Goal: Use online tool/utility: Utilize a website feature to perform a specific function

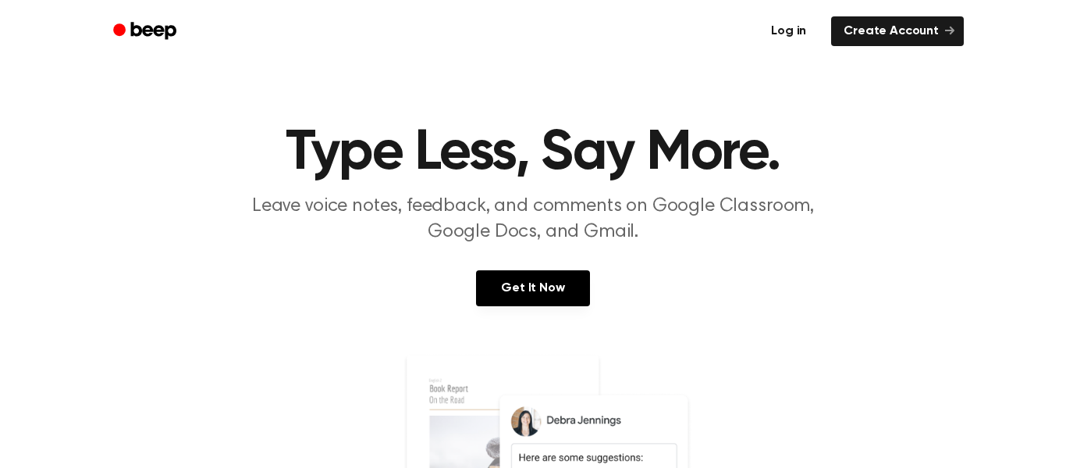
click at [790, 27] on link "Log in" at bounding box center [789, 31] width 66 height 36
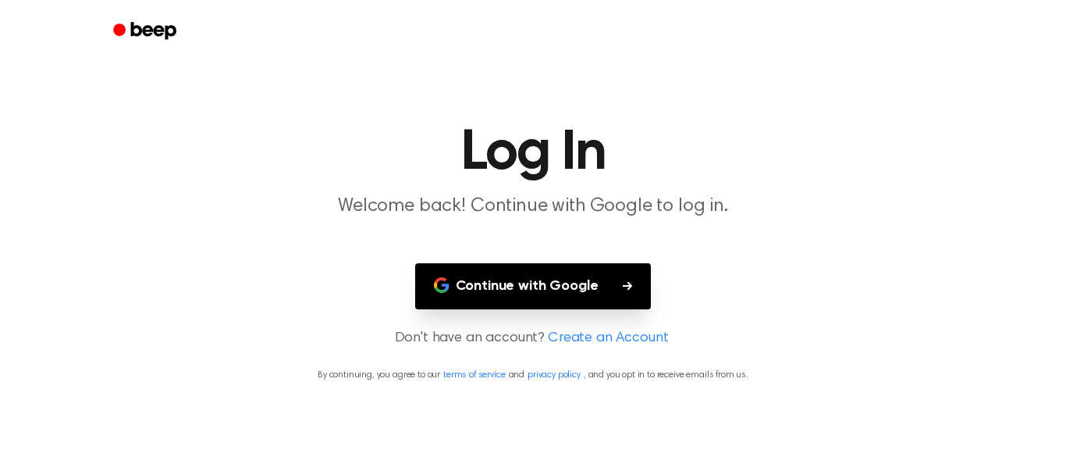
click at [572, 304] on button "Continue with Google" at bounding box center [533, 286] width 236 height 46
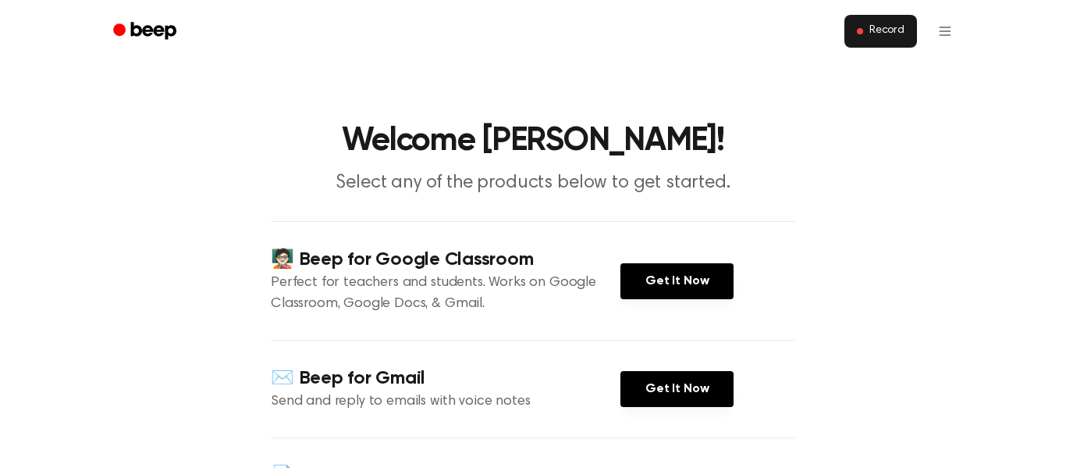
click at [887, 45] on button "Record" at bounding box center [880, 31] width 73 height 33
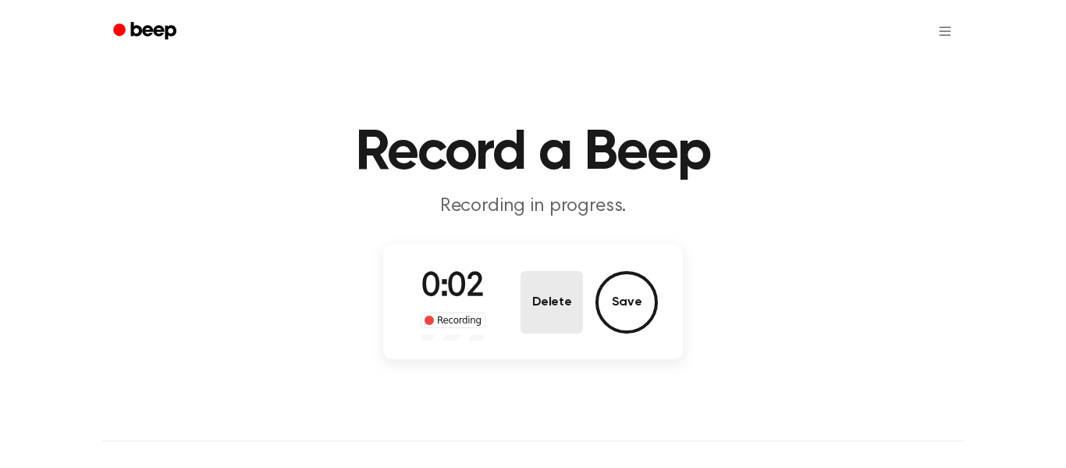
click at [541, 290] on button "Delete" at bounding box center [552, 302] width 62 height 62
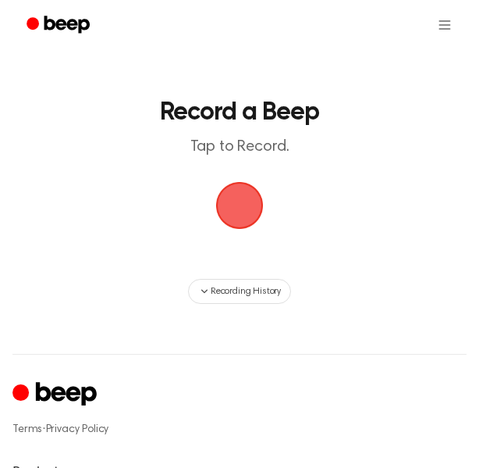
click at [244, 193] on span "button" at bounding box center [240, 206] width 48 height 48
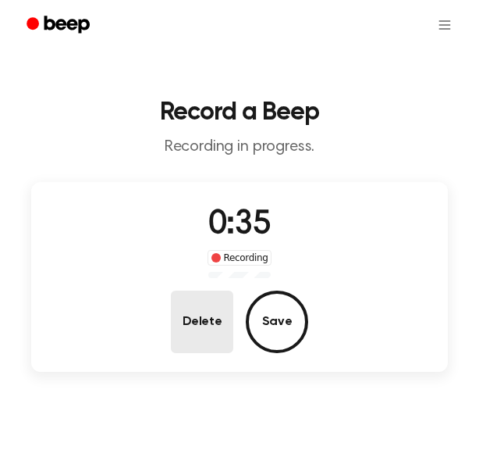
click at [191, 331] on button "Delete" at bounding box center [202, 321] width 62 height 62
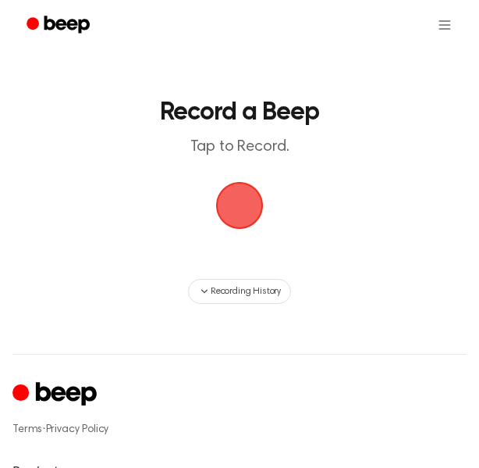
click at [241, 195] on span "button" at bounding box center [240, 206] width 48 height 48
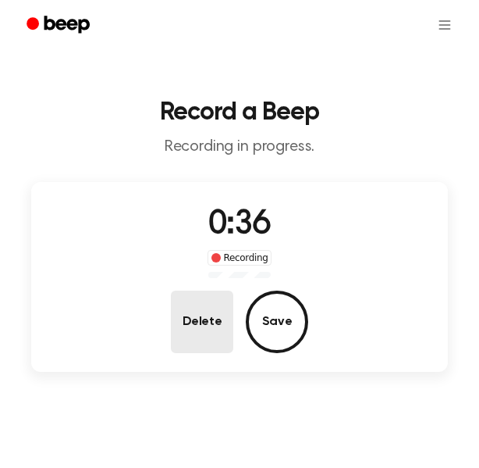
click at [176, 323] on button "Delete" at bounding box center [202, 321] width 62 height 62
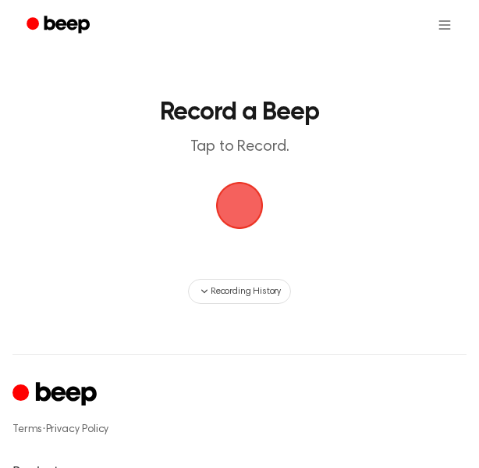
click at [227, 231] on span "button" at bounding box center [240, 205] width 51 height 51
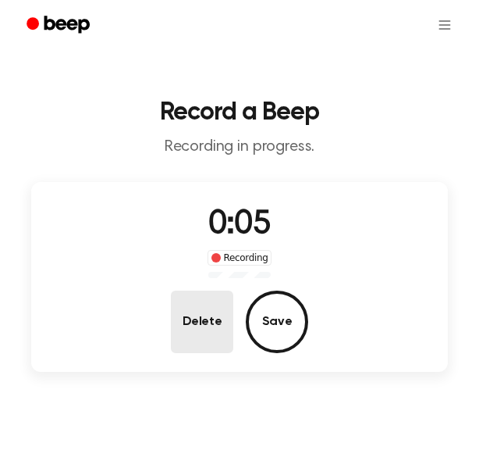
click at [204, 318] on button "Delete" at bounding box center [202, 321] width 62 height 62
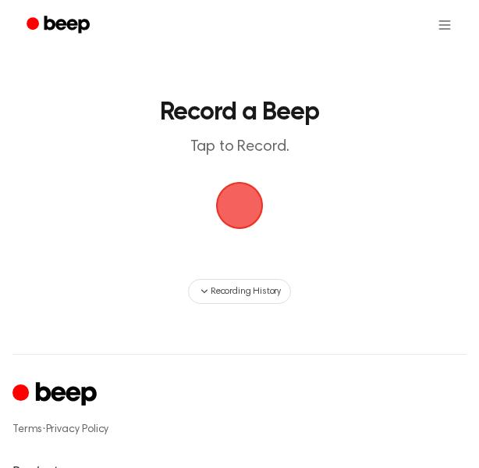
click at [233, 232] on span "button" at bounding box center [239, 205] width 53 height 53
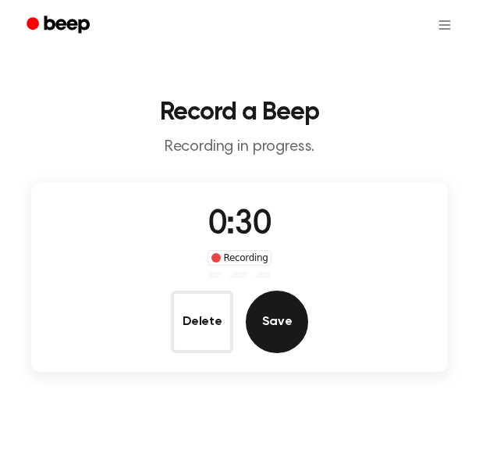
click at [271, 307] on button "Save" at bounding box center [277, 321] width 62 height 62
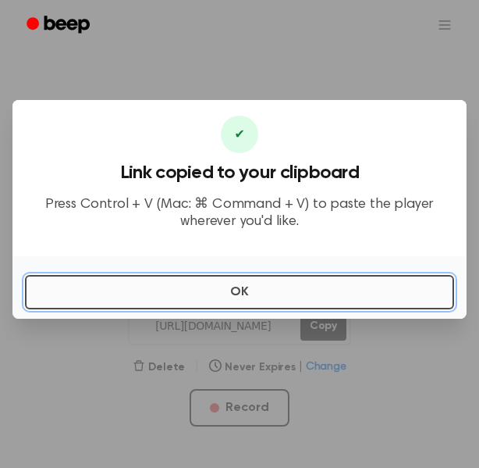
click at [261, 296] on button "OK" at bounding box center [239, 292] width 429 height 34
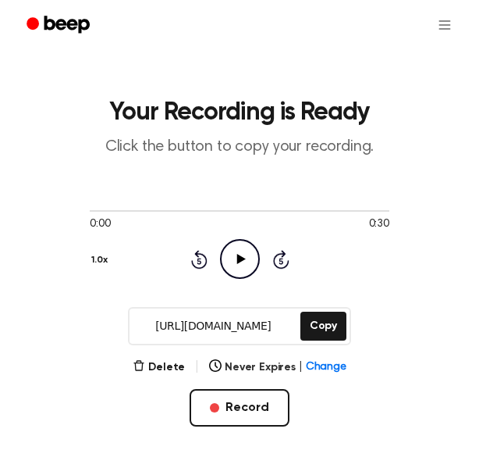
click at [238, 259] on icon at bounding box center [240, 259] width 9 height 10
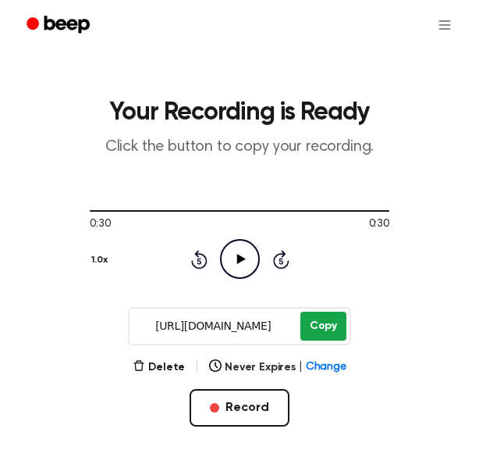
click at [329, 326] on button "Copy" at bounding box center [323, 325] width 46 height 29
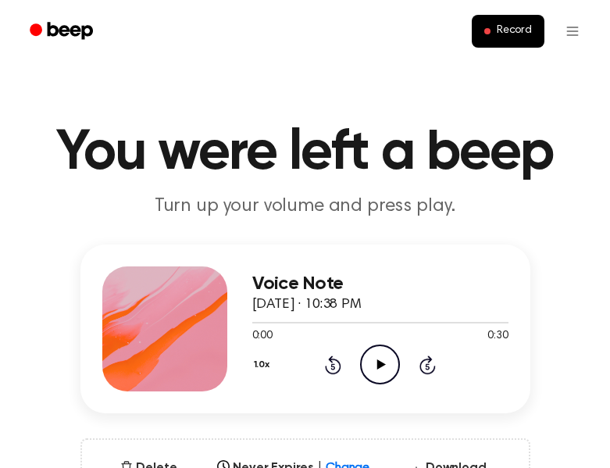
click at [367, 355] on icon "Play Audio" at bounding box center [380, 364] width 40 height 40
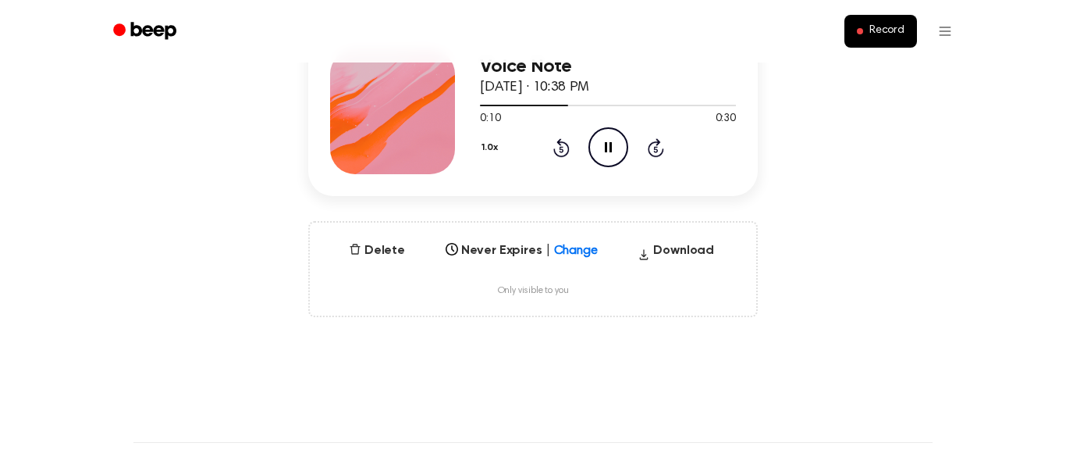
scroll to position [215, 0]
